Goal: Information Seeking & Learning: Learn about a topic

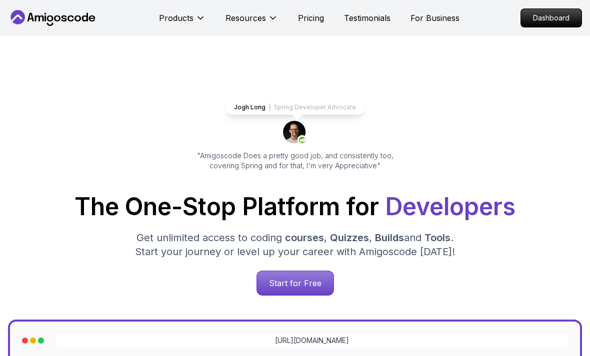
click at [551, 13] on p "Dashboard" at bounding box center [551, 18] width 60 height 18
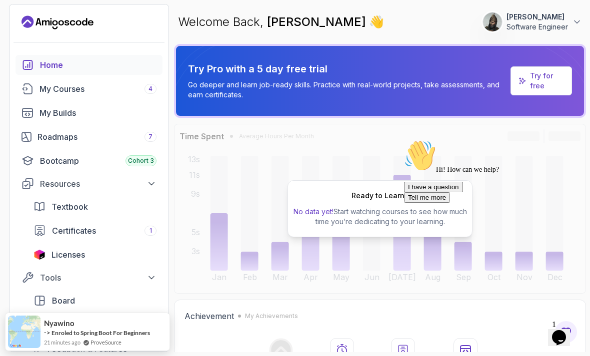
click at [521, 26] on p "Software Engineer" at bounding box center [536, 27] width 61 height 10
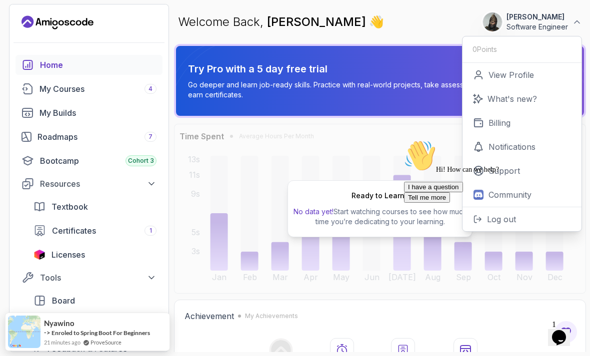
click at [496, 82] on link "View Profile" at bounding box center [521, 75] width 119 height 24
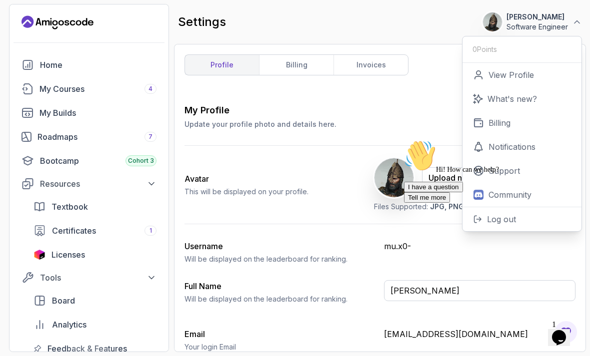
click at [289, 243] on div "Username [PERSON_NAME] be displayed on the leaderboard for ranking." at bounding box center [279, 252] width 191 height 24
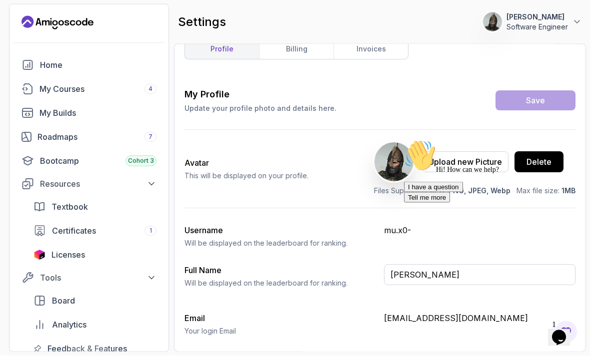
scroll to position [32, 0]
click at [450, 352] on input "Software Engineer" at bounding box center [479, 362] width 191 height 21
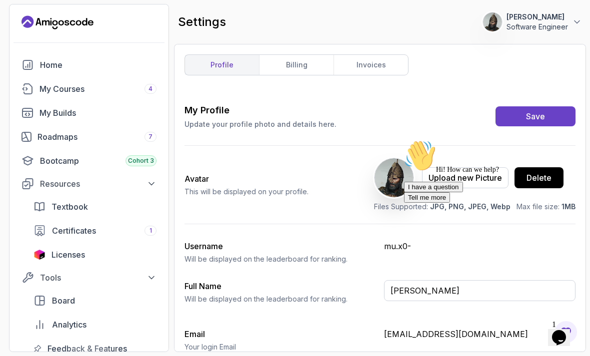
scroll to position [0, 0]
type input "Software Engineer"
click at [409, 203] on div "Hi! How can we help? I have a question Tell me more" at bounding box center [494, 171] width 180 height 63
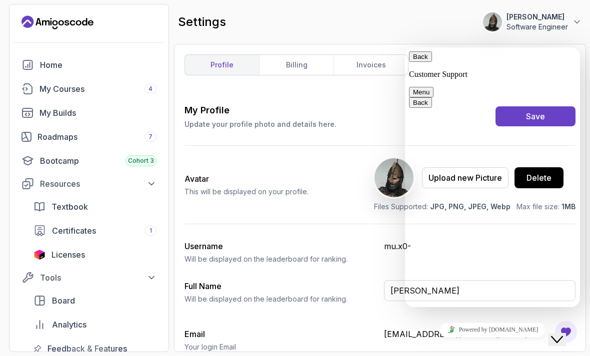
click at [422, 62] on button "Back" at bounding box center [420, 56] width 23 height 10
click at [563, 334] on div "Close Chat This icon closes the chat window." at bounding box center [557, 340] width 12 height 12
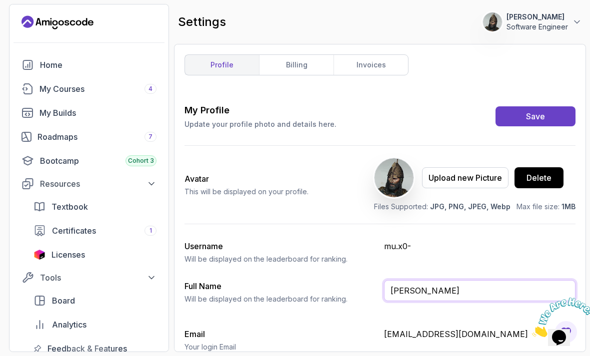
click at [476, 280] on input "[PERSON_NAME]" at bounding box center [479, 290] width 191 height 21
click at [71, 131] on div "Roadmaps 7" at bounding box center [96, 137] width 119 height 12
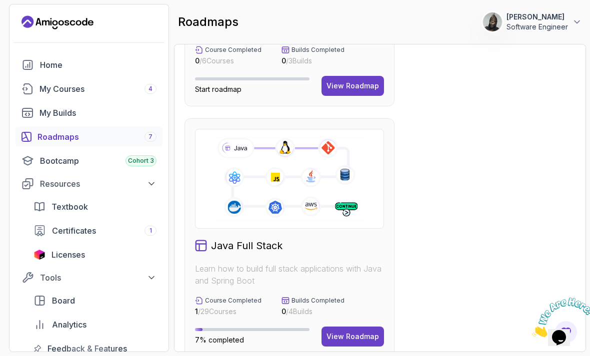
scroll to position [263, 0]
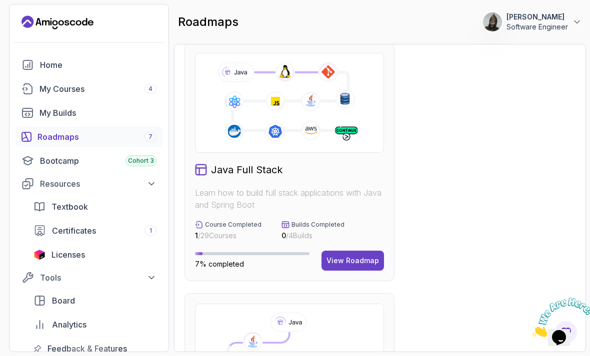
click at [352, 256] on div "View Roadmap" at bounding box center [352, 261] width 52 height 10
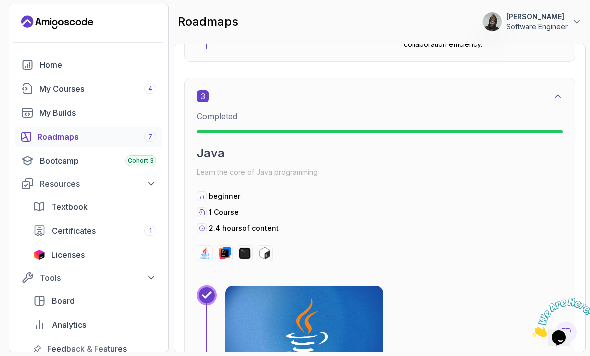
scroll to position [1266, 0]
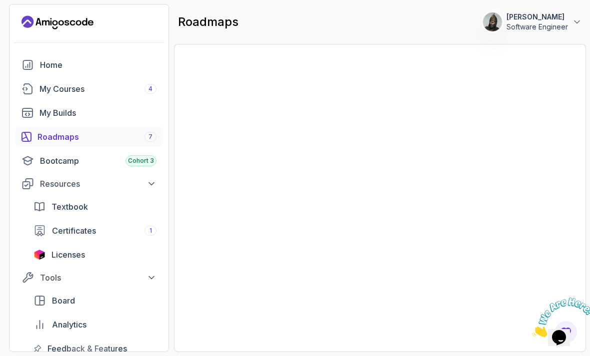
scroll to position [803, 0]
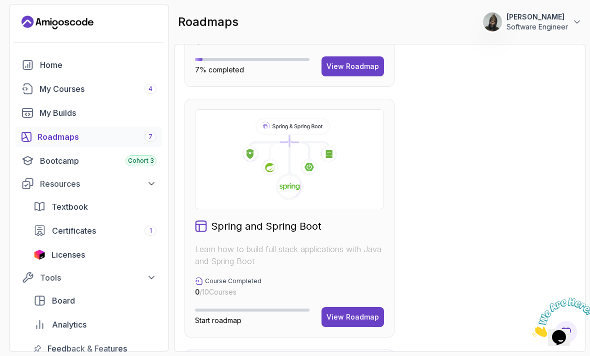
click at [346, 312] on div "View Roadmap" at bounding box center [352, 317] width 52 height 10
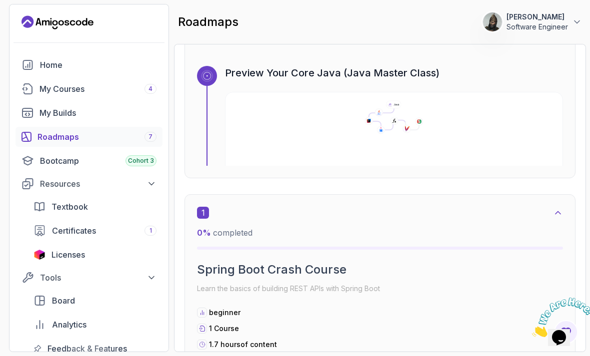
scroll to position [117, 0]
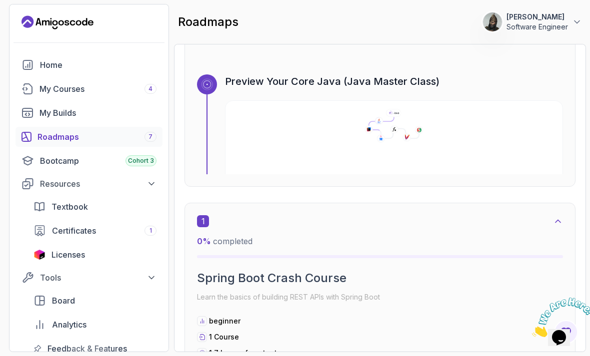
click at [471, 109] on icon at bounding box center [393, 126] width 321 height 34
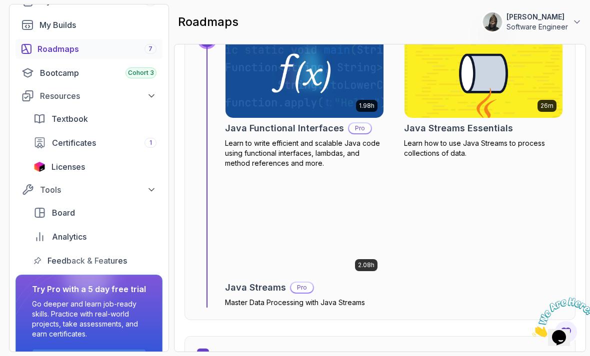
scroll to position [3766, 0]
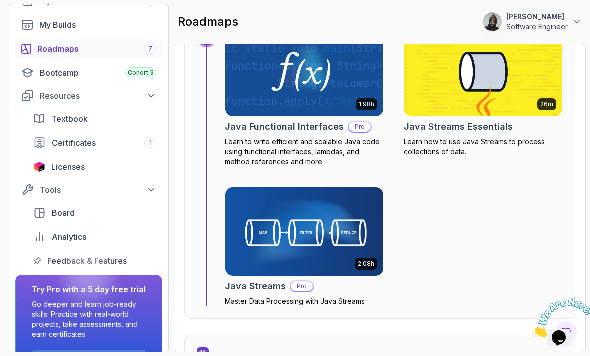
click at [587, 293] on section "65 Points [PERSON_NAME] Software Engineer Home My Courses 4 My Builds Roadmaps …" at bounding box center [295, 178] width 590 height 356
click at [532, 330] on icon "Close" at bounding box center [532, 334] width 0 height 8
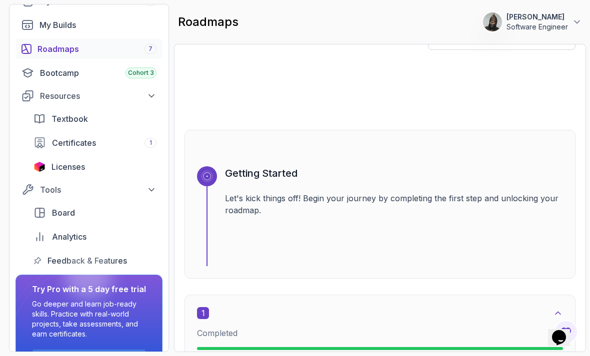
scroll to position [48, 0]
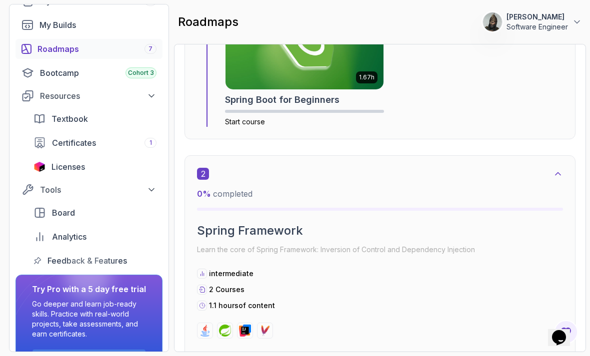
scroll to position [288, 0]
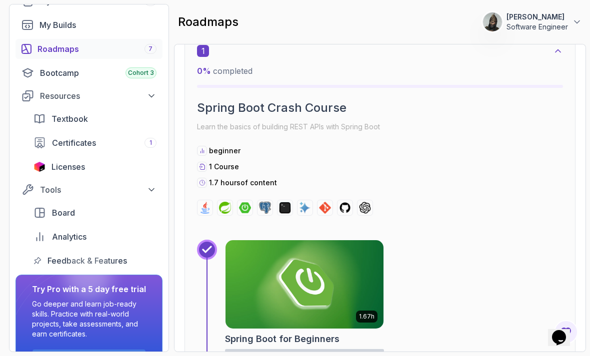
click at [491, 100] on h2 "Spring Boot Crash Course" at bounding box center [380, 108] width 366 height 16
click at [500, 100] on h2 "Spring Boot Crash Course" at bounding box center [380, 108] width 366 height 16
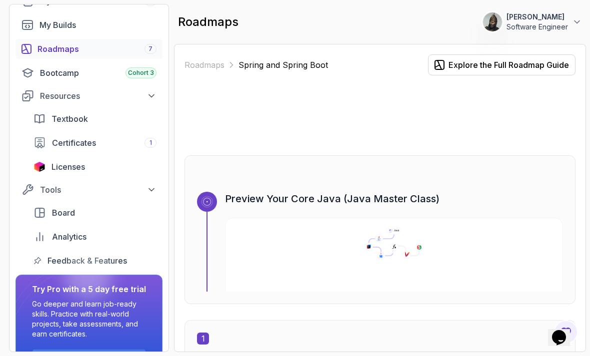
scroll to position [0, 0]
click at [153, 91] on icon at bounding box center [151, 96] width 10 height 10
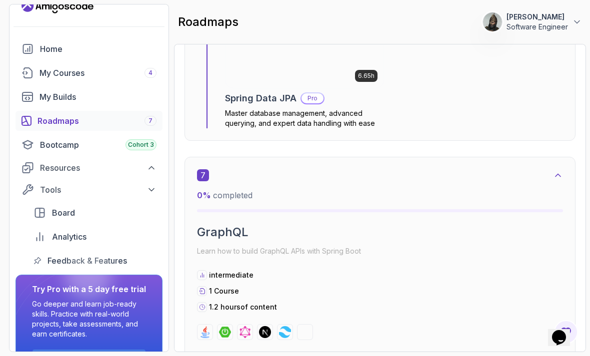
scroll to position [2404, 0]
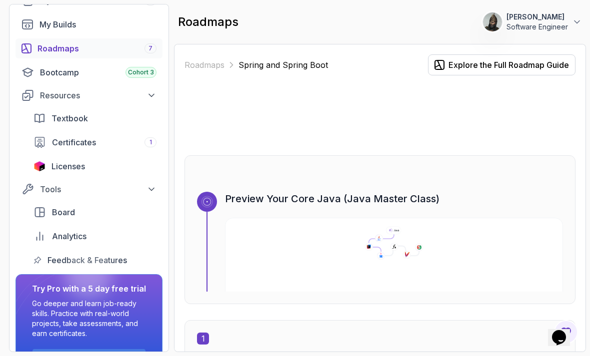
scroll to position [88, 0]
click at [51, 262] on span "Feedback & Features" at bounding box center [86, 261] width 79 height 12
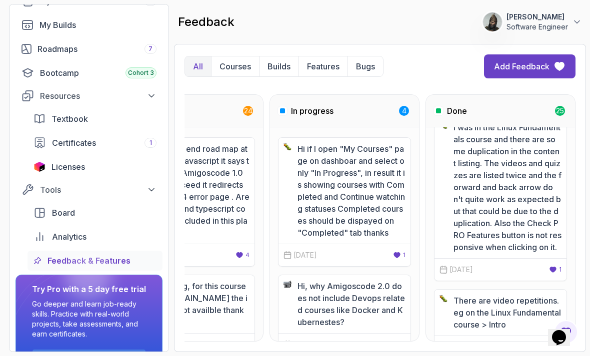
scroll to position [0, 72]
click at [232, 60] on p "Courses" at bounding box center [234, 66] width 31 height 12
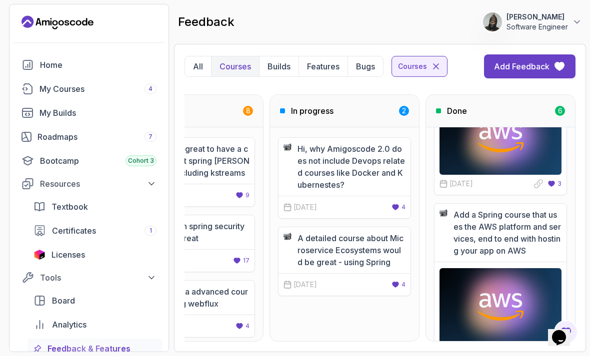
scroll to position [0, 0]
click at [46, 59] on div "Home" at bounding box center [98, 65] width 116 height 12
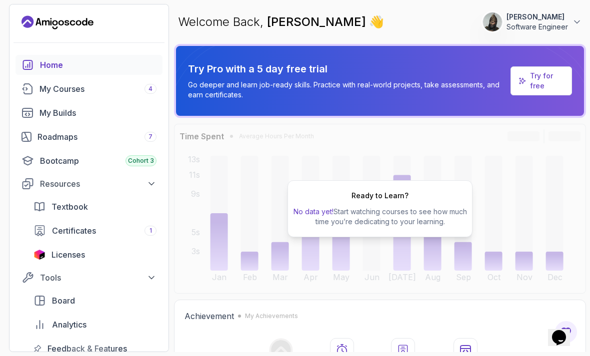
click at [37, 25] on icon "Landing page" at bounding box center [57, 22] width 72 height 16
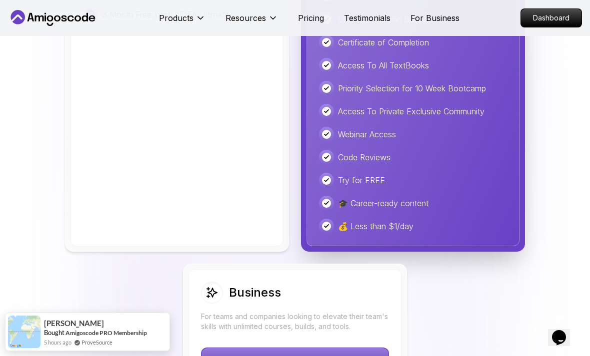
click at [403, 119] on div "Access To Private Exclusive Community" at bounding box center [413, 111] width 188 height 15
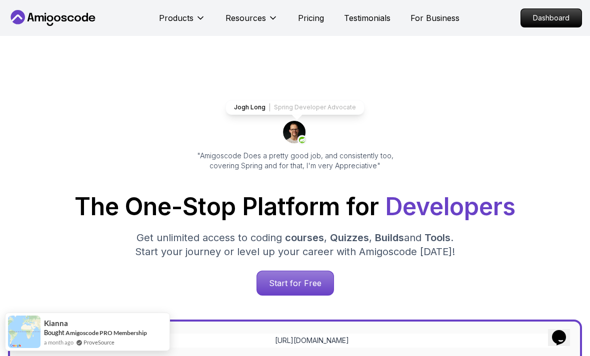
click at [35, 16] on icon at bounding box center [39, 18] width 9 height 6
click at [535, 20] on p "Dashboard" at bounding box center [551, 18] width 60 height 18
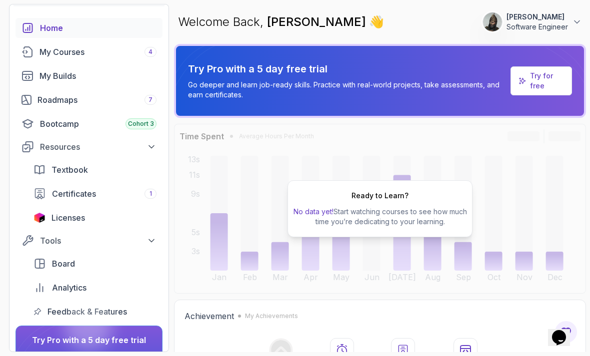
scroll to position [37, 0]
click at [23, 66] on link "My Builds" at bounding box center [88, 75] width 147 height 20
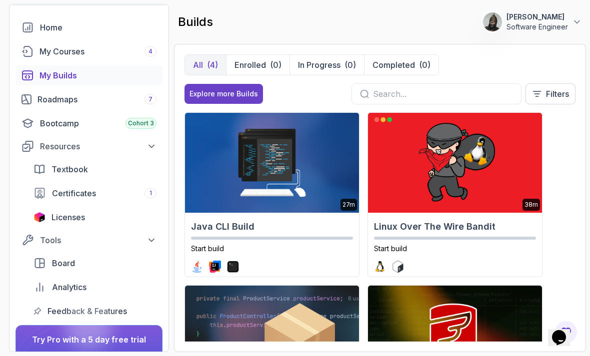
click at [42, 46] on div "My Courses 4" at bounding box center [97, 51] width 117 height 12
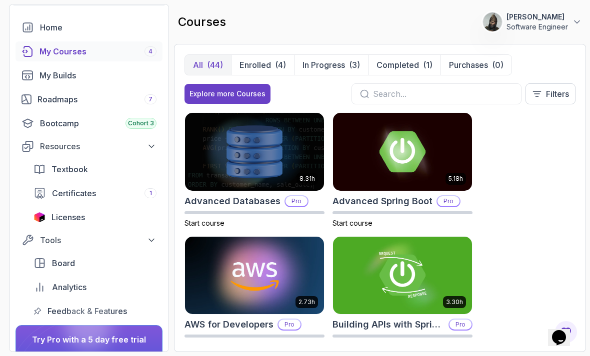
click at [42, 72] on div "My Builds" at bounding box center [97, 75] width 117 height 12
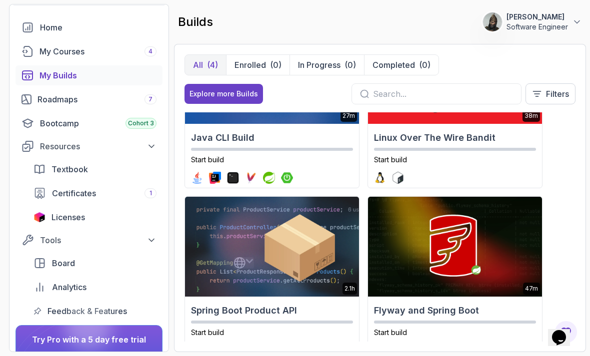
scroll to position [88, 0]
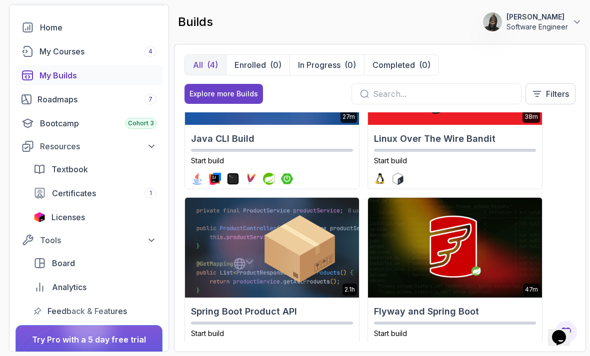
click at [204, 234] on img at bounding box center [272, 248] width 174 height 100
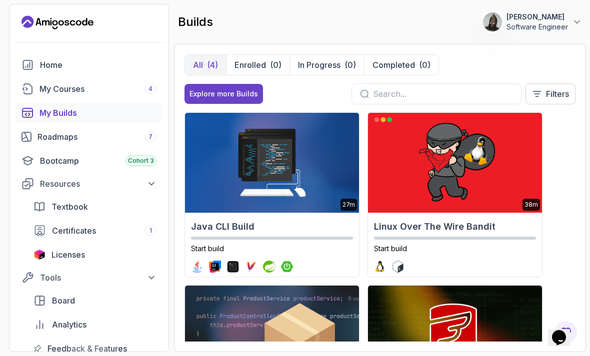
click at [51, 145] on link "Roadmaps 7" at bounding box center [88, 137] width 147 height 20
click at [55, 149] on div "Home My Courses 4 My Builds Roadmaps 7 Bootcamp Cohort 3 Resources Textbook Cer…" at bounding box center [88, 207] width 147 height 304
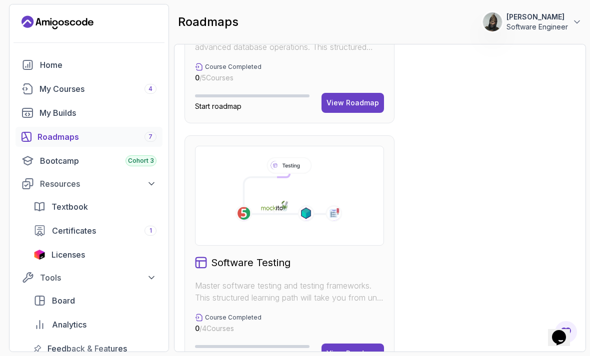
scroll to position [32, 0]
click at [341, 344] on button "View Roadmap" at bounding box center [352, 354] width 62 height 20
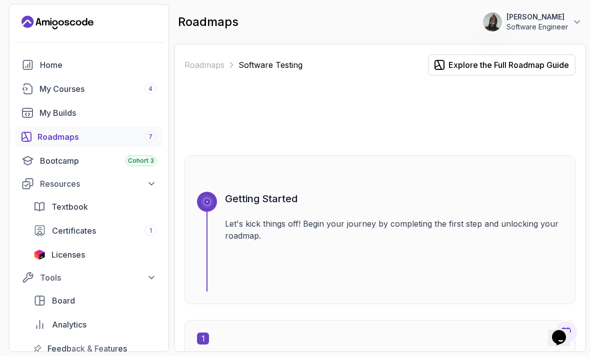
click at [460, 66] on div "Explore the Full Roadmap Guide" at bounding box center [508, 65] width 120 height 12
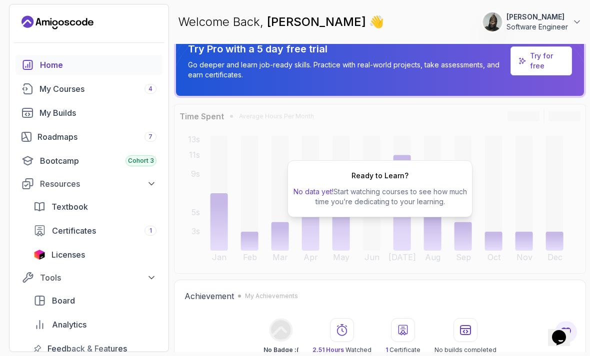
click at [273, 180] on div "Ready to Learn? No data yet! Start watching courses to see how much time you’re…" at bounding box center [380, 189] width 412 height 170
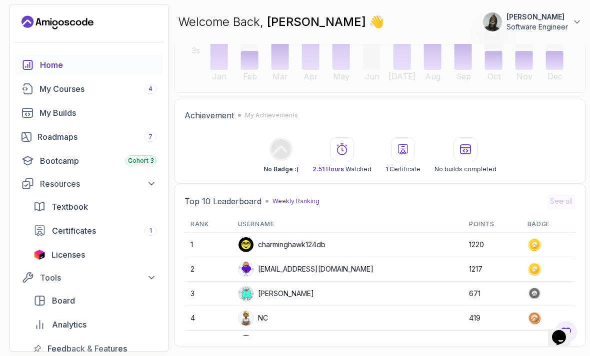
scroll to position [267, 0]
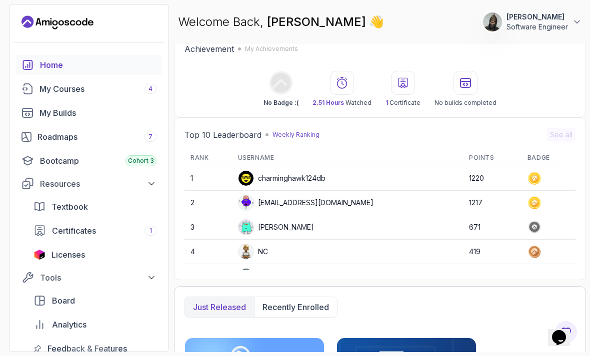
click at [285, 87] on icon at bounding box center [280, 82] width 19 height 19
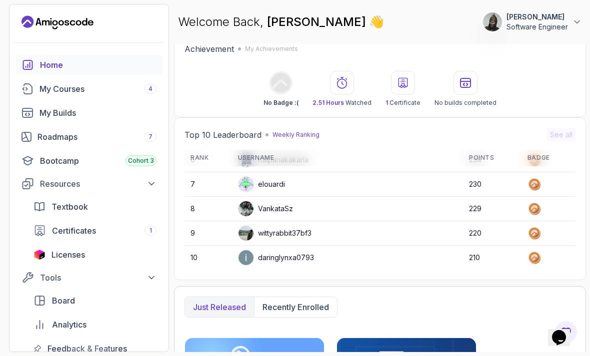
click at [215, 131] on h2 "Top 10 Leaderboard" at bounding box center [222, 135] width 77 height 12
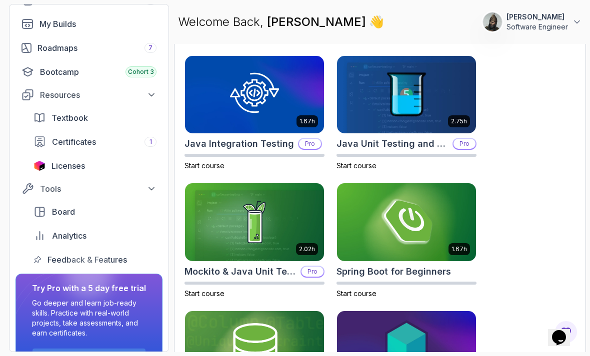
scroll to position [88, 0]
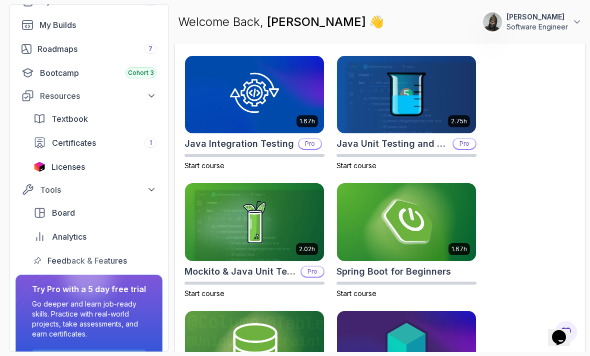
click at [57, 173] on link "Licenses" at bounding box center [94, 167] width 135 height 20
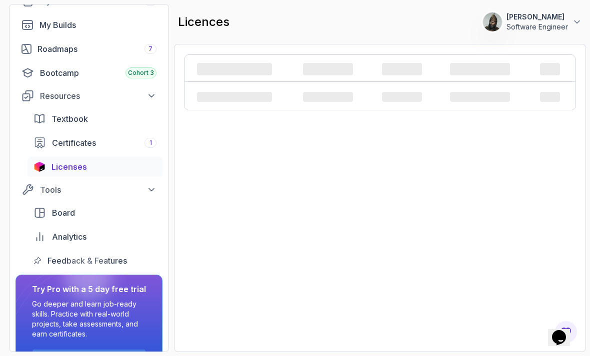
click at [55, 148] on span "Certificates" at bounding box center [74, 143] width 44 height 12
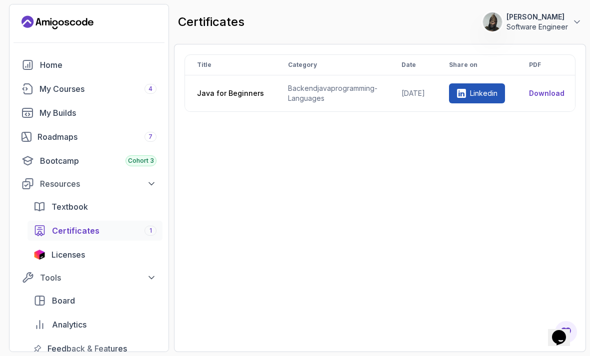
click at [43, 90] on div "My Courses 4" at bounding box center [97, 89] width 117 height 12
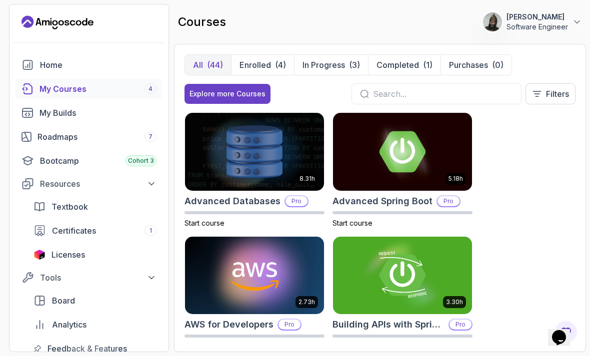
click at [273, 57] on button "Enrolled (4)" at bounding box center [262, 65] width 63 height 20
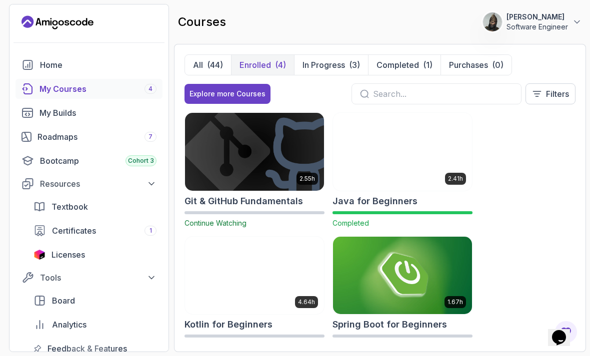
scroll to position [30, 0]
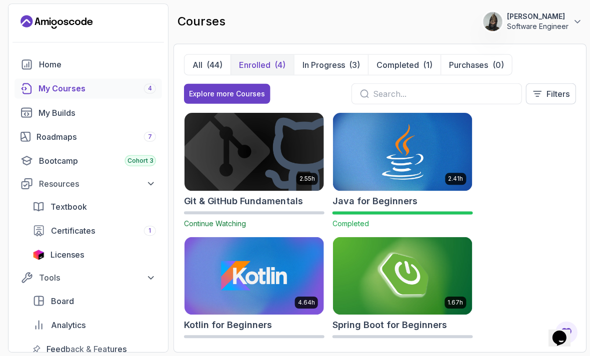
click at [461, 337] on div "2.55h Git & GitHub Fundamentals Continue Watching 2.41h Java for Beginners Comp…" at bounding box center [379, 226] width 391 height 229
